Goal: Obtain resource: Download file/media

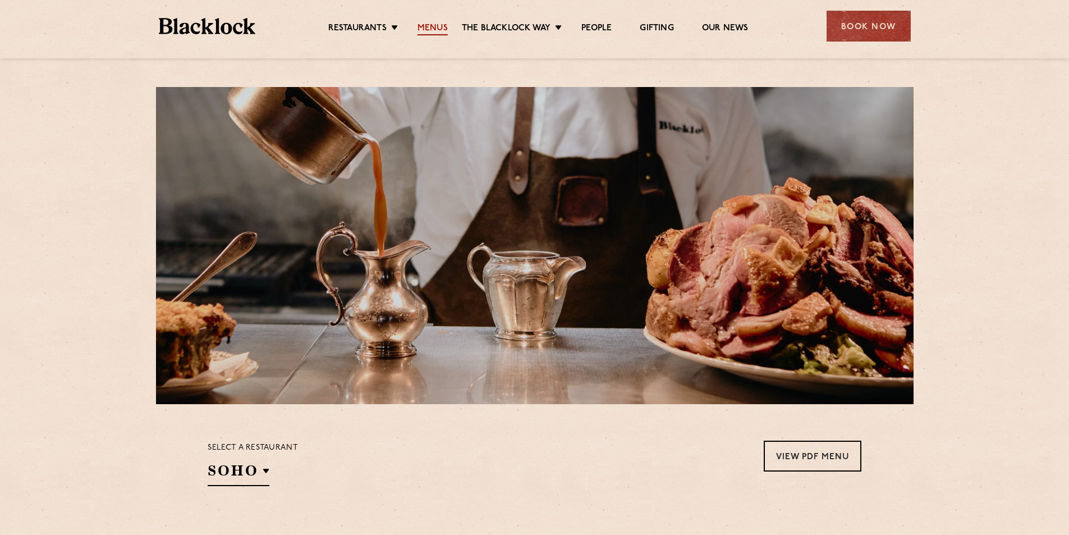
click at [440, 33] on link "Menus" at bounding box center [433, 29] width 30 height 12
click at [245, 483] on h2 "SOHO" at bounding box center [239, 473] width 62 height 25
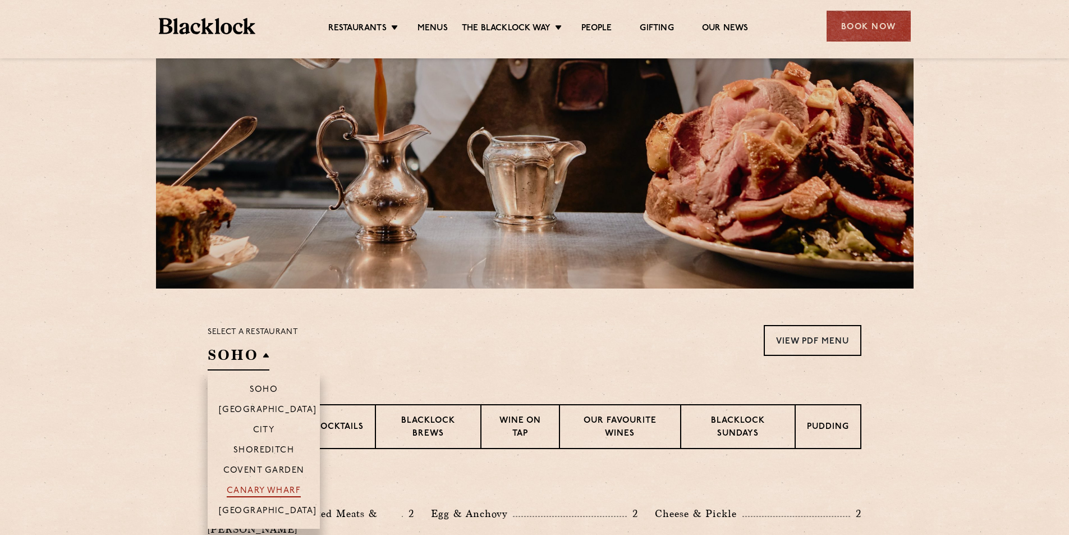
scroll to position [168, 0]
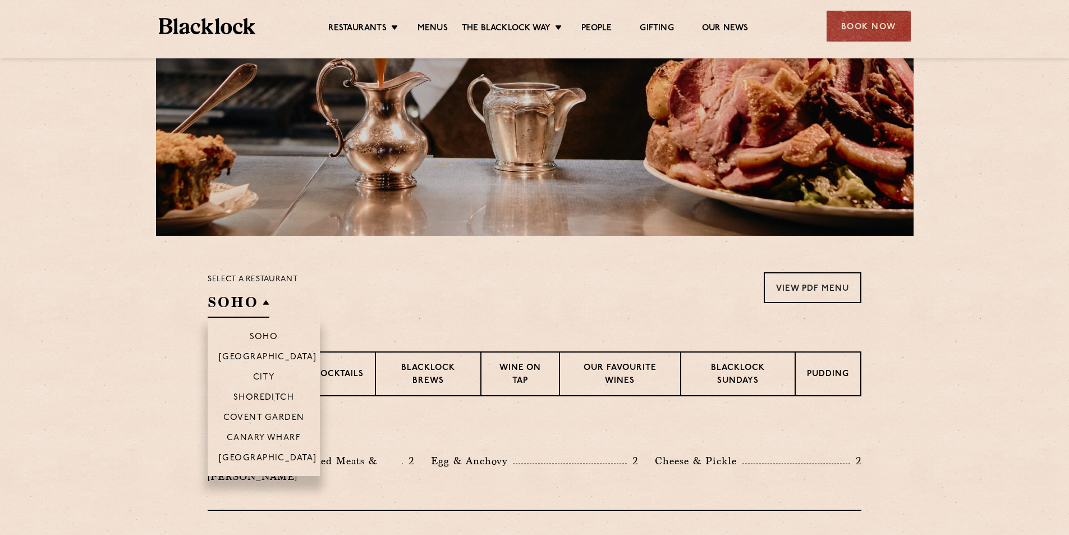
click at [256, 312] on h2 "SOHO" at bounding box center [239, 304] width 62 height 25
click at [263, 381] on p "City" at bounding box center [264, 378] width 22 height 11
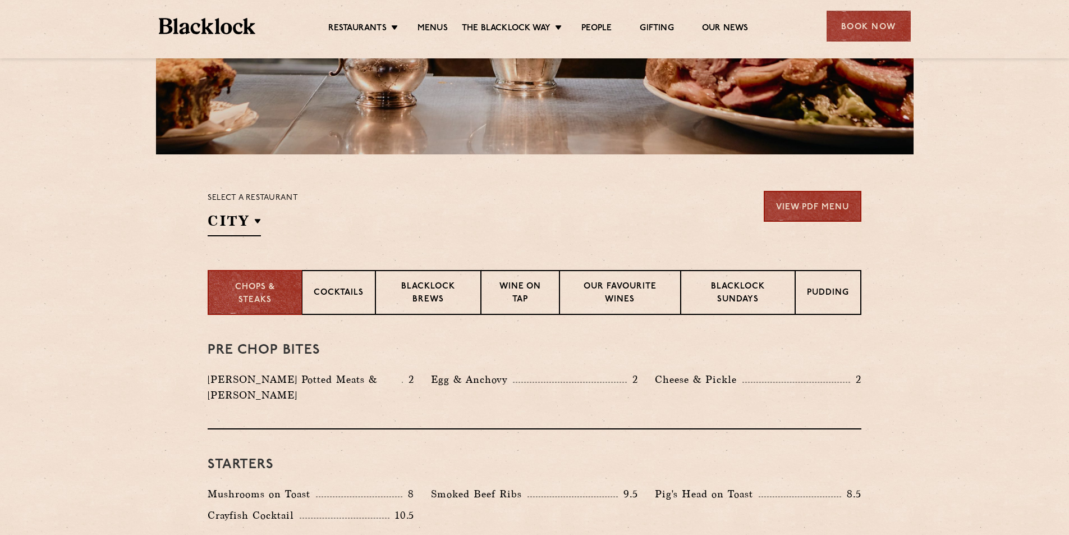
scroll to position [281, 0]
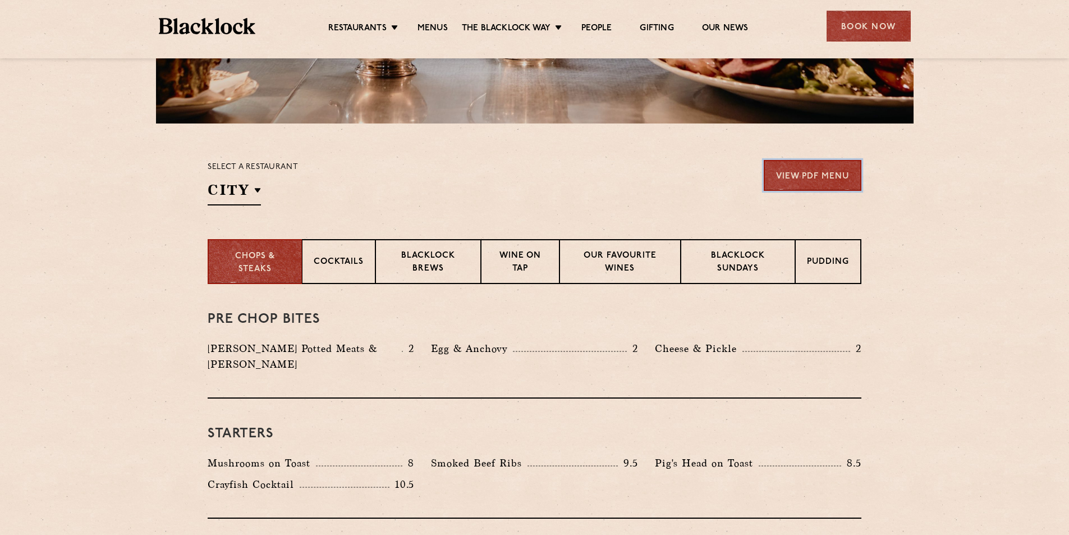
click at [834, 184] on link "View PDF Menu" at bounding box center [813, 175] width 98 height 31
